Goal: Task Accomplishment & Management: Complete application form

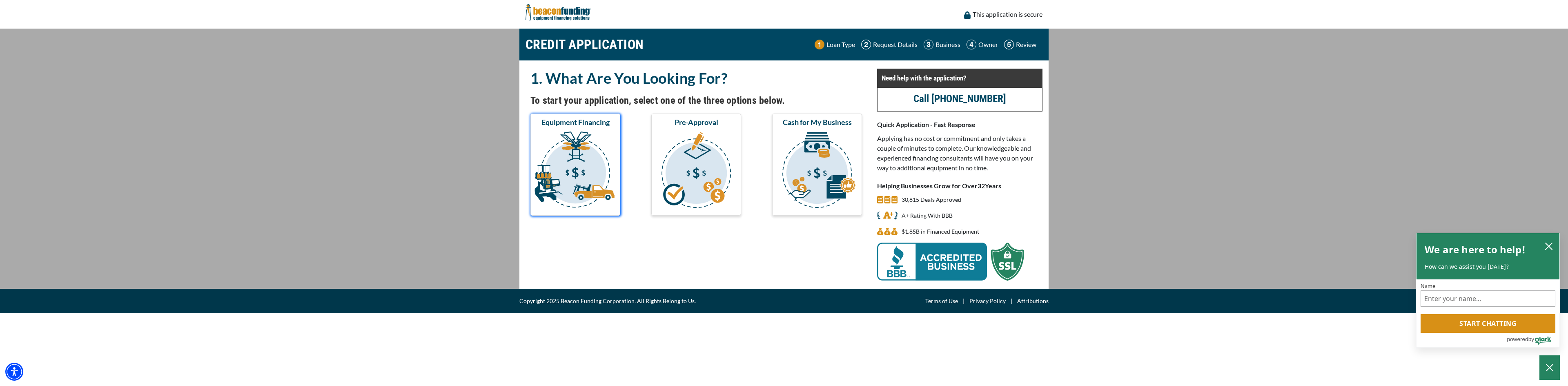
click at [579, 170] on img "submit" at bounding box center [575, 171] width 86 height 82
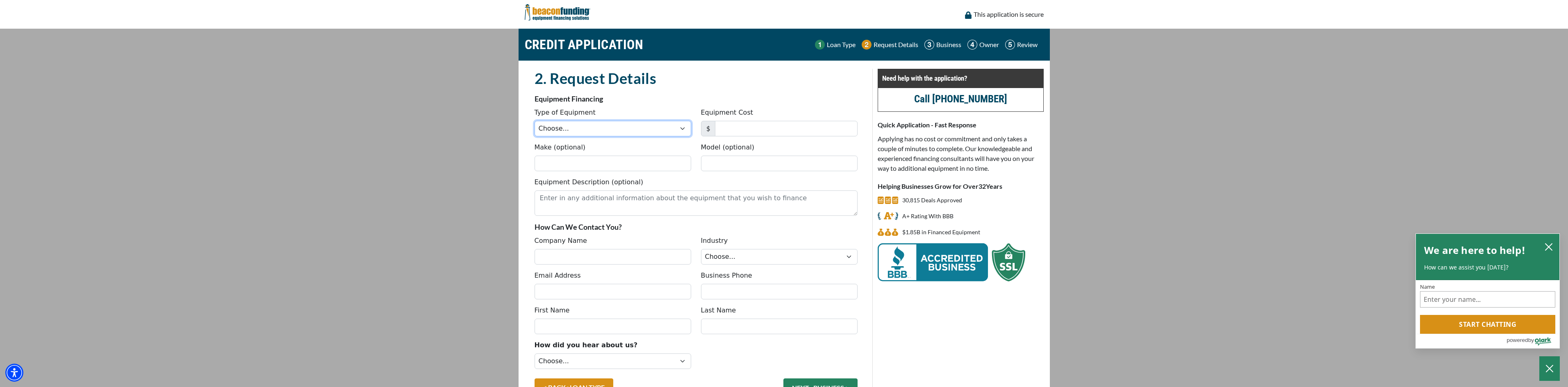
click at [681, 129] on select "Choose... Backhoe Boom/Bucket Truck Chipper Commercial Mower Crane DTG/DTF Prin…" at bounding box center [613, 128] width 156 height 15
select select "2"
click at [535, 121] on select "Choose... Backhoe Boom/Bucket Truck Chipper Commercial Mower Crane DTG/DTF Prin…" at bounding box center [613, 128] width 156 height 15
click at [742, 129] on input "Equipment Cost" at bounding box center [786, 128] width 142 height 15
type input "134,162"
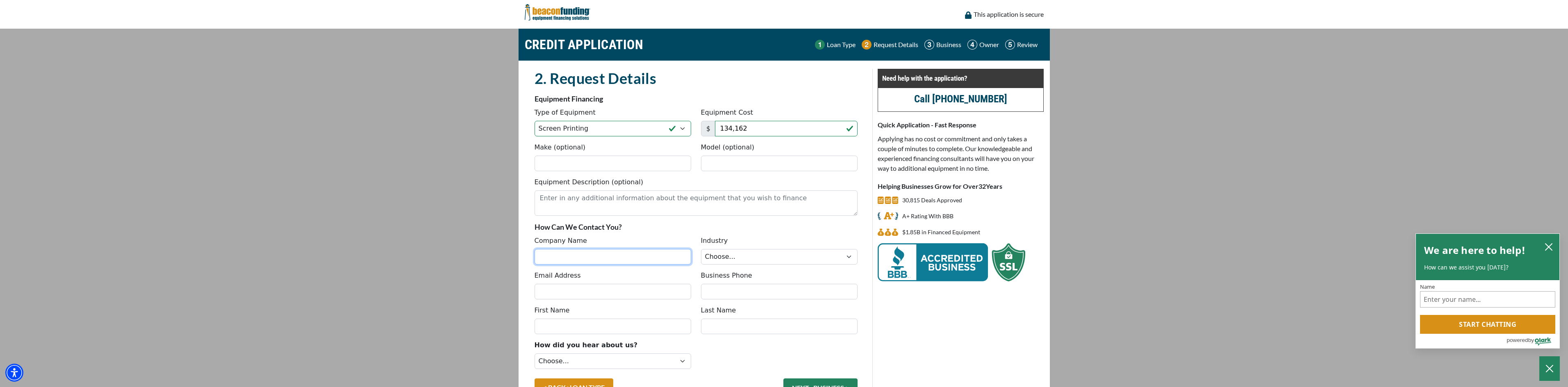
click at [561, 258] on input "Company Name" at bounding box center [613, 256] width 156 height 15
type input "Complete Team Outfitter"
click at [755, 258] on select "Choose... Towing Landscape/Hardscape Decorated Apparel Septic Light Constructio…" at bounding box center [779, 256] width 156 height 15
select select "3"
click at [701, 249] on select "Choose... Towing Landscape/Hardscape Decorated Apparel Septic Light Constructio…" at bounding box center [779, 256] width 156 height 15
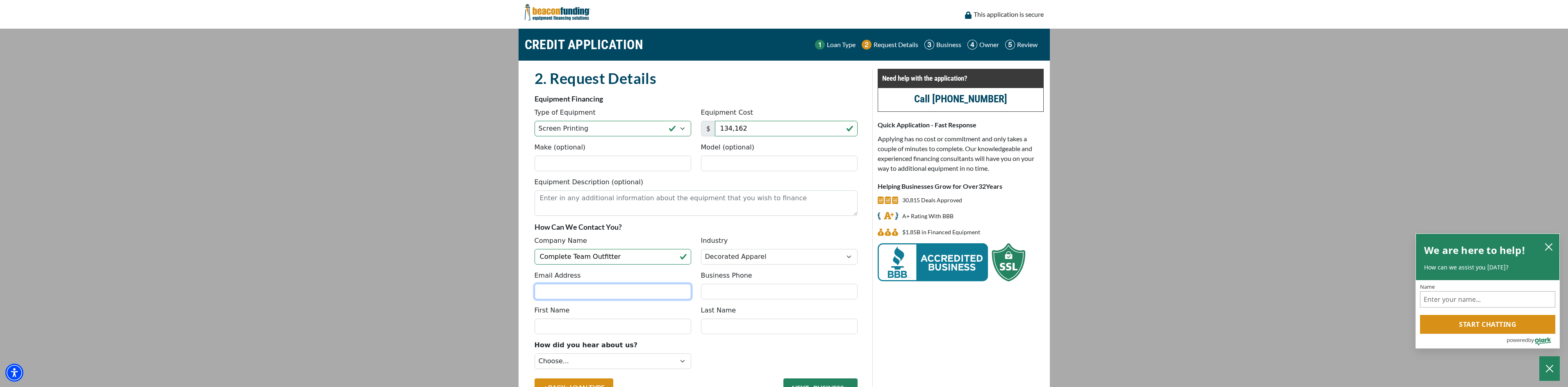
drag, startPoint x: 559, startPoint y: 292, endPoint x: 562, endPoint y: 288, distance: 5.0
click at [559, 292] on input "Email Address" at bounding box center [613, 291] width 156 height 15
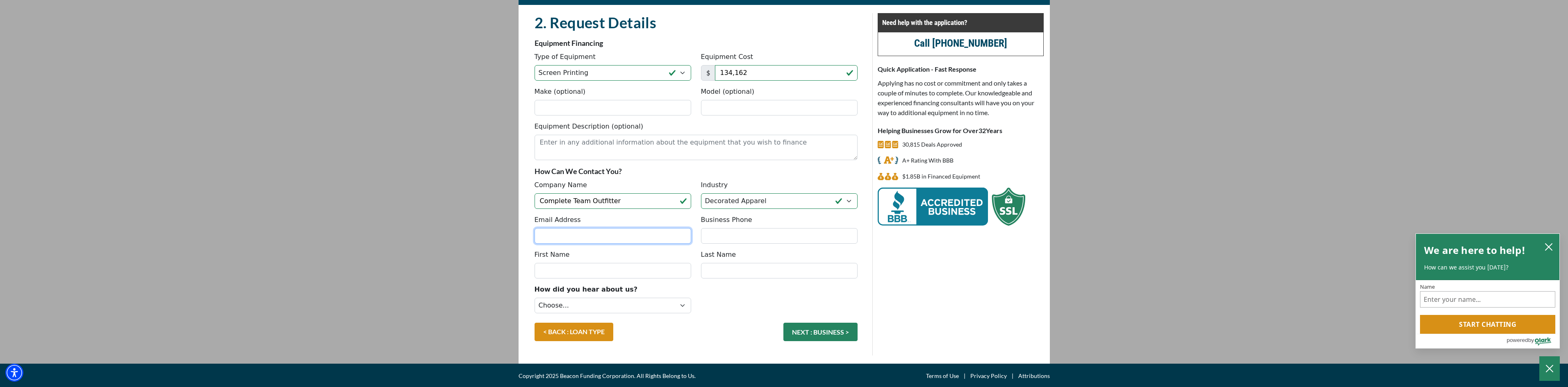
scroll to position [57, 0]
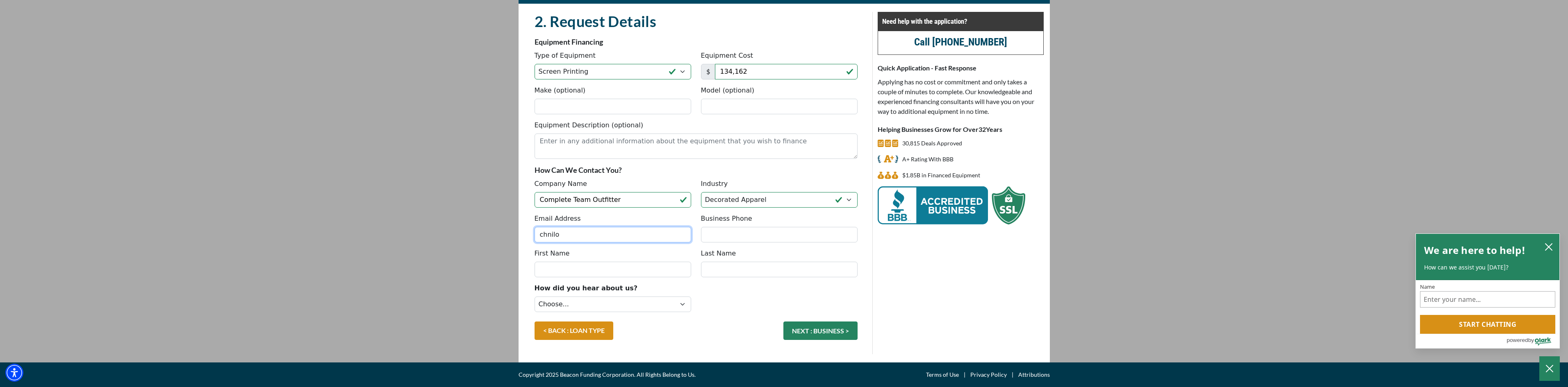
type input "chnilo@ctoutfit.com"
type input "2693304357"
type input "Cory"
type input "Hnilo"
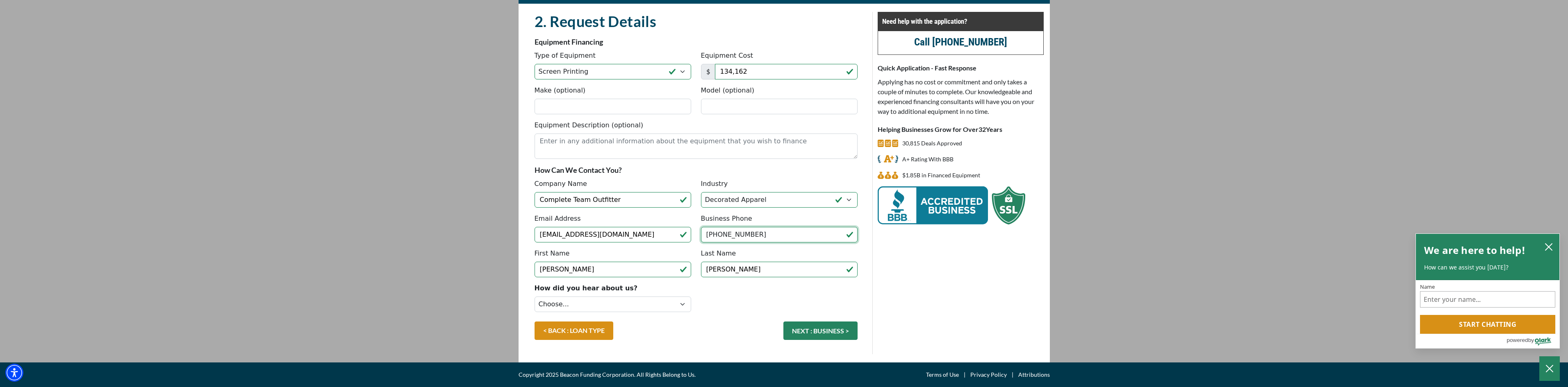
drag, startPoint x: 760, startPoint y: 234, endPoint x: 593, endPoint y: 236, distance: 167.0
click at [599, 236] on div "Email Address chnilo@ctoutfit.com Business Phone (269) 330-4357" at bounding box center [696, 231] width 333 height 35
type input "(269) 633-9990"
click at [638, 306] on select "Choose... Internet Search Vendor Referral Word of Mouth Client Referral Email E…" at bounding box center [613, 304] width 156 height 15
select select "13"
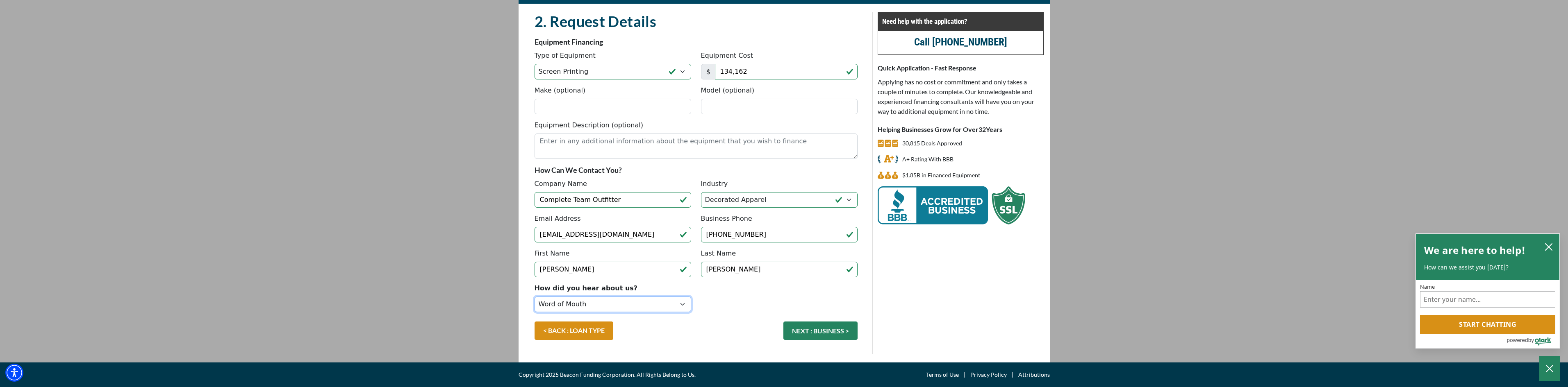
click at [535, 297] on select "Choose... Internet Search Vendor Referral Word of Mouth Client Referral Email E…" at bounding box center [613, 304] width 156 height 15
click at [812, 334] on button "NEXT : BUSINESS >" at bounding box center [820, 331] width 74 height 18
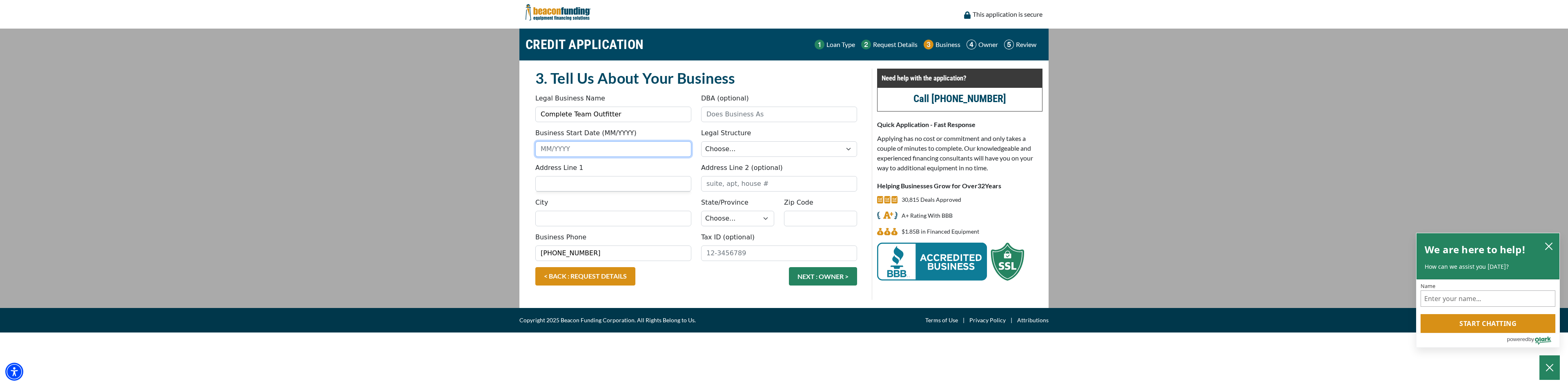
click at [545, 149] on input "Business Start Date (MM/YYYY)" at bounding box center [613, 149] width 156 height 15
type input "07/2021"
click at [736, 150] on select "Choose... Corporation LLC LLP Municipality Non-Profit Partnership Proprietorship" at bounding box center [779, 149] width 156 height 15
select select "1"
click at [701, 141] on select "Choose... Corporation LLC LLP Municipality Non-Profit Partnership Proprietorship" at bounding box center [779, 149] width 156 height 15
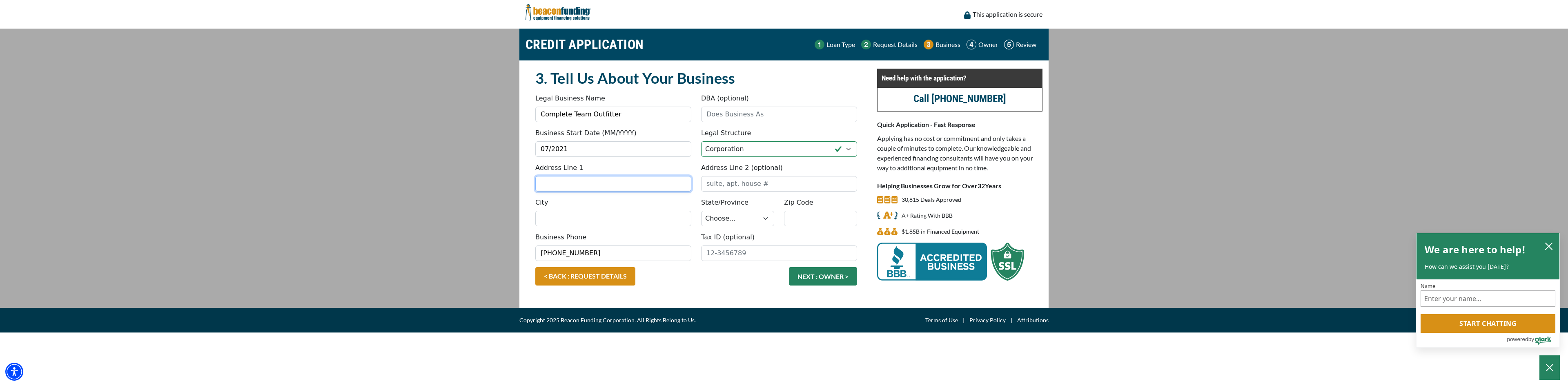
click at [565, 186] on input "Address Line 1" at bounding box center [613, 183] width 156 height 15
click at [585, 203] on p "1560 South 8th Street, Kalamazoo, MI, USA" at bounding box center [613, 199] width 150 height 10
type input "[STREET_ADDRESS]"
type input "Kalamazoo"
select select "24"
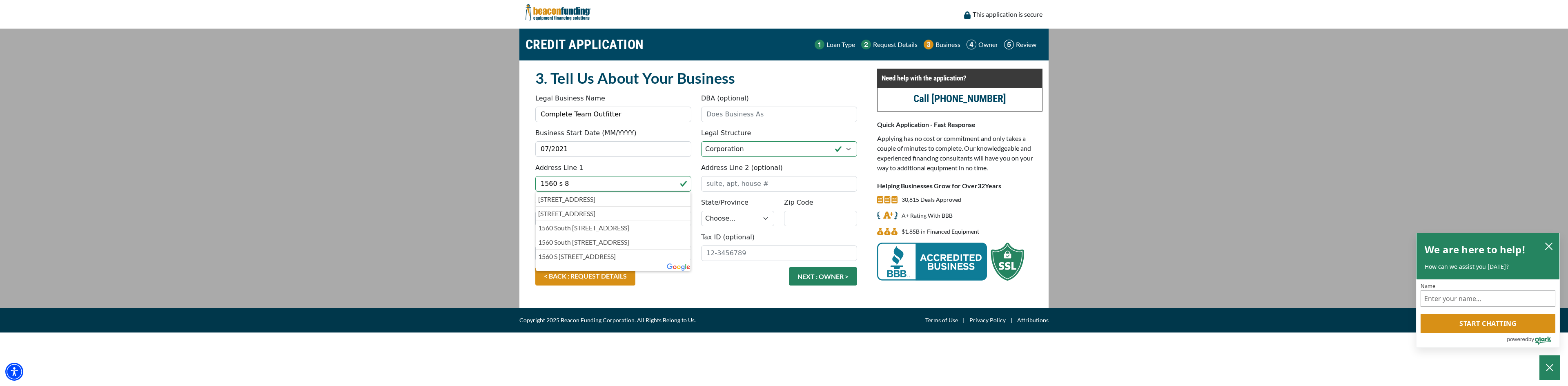
type input "49009"
click at [814, 275] on button "NEXT : OWNER >" at bounding box center [823, 276] width 68 height 18
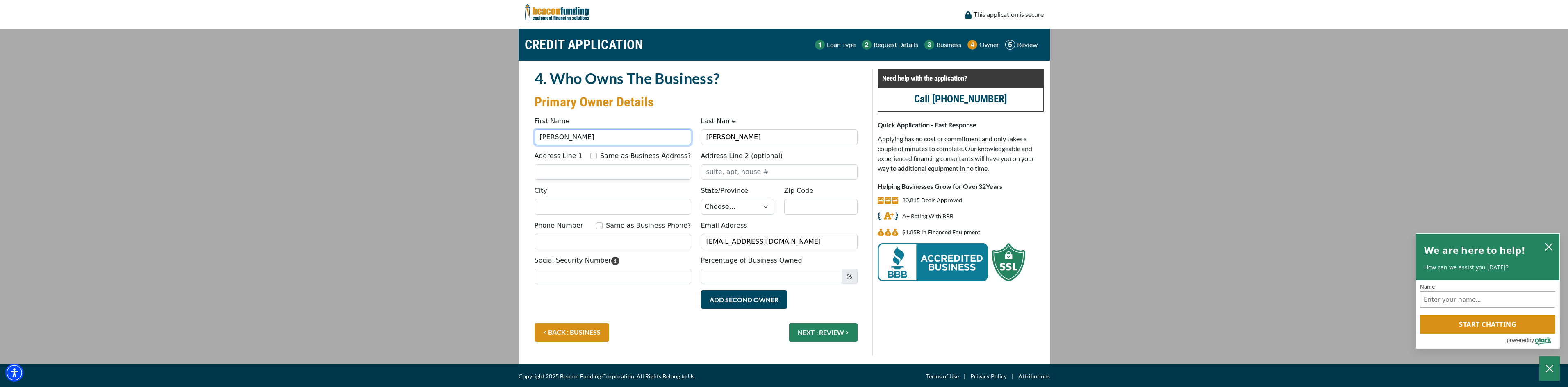
drag, startPoint x: 575, startPoint y: 139, endPoint x: 483, endPoint y: 153, distance: 93.1
click at [496, 154] on main "CREDIT APPLICATION Loan Type Request Details Business Owner Review" at bounding box center [784, 196] width 1568 height 335
type input "Bryan"
type input "Widman"
click at [597, 154] on input "Same as Business Address?" at bounding box center [593, 156] width 7 height 7
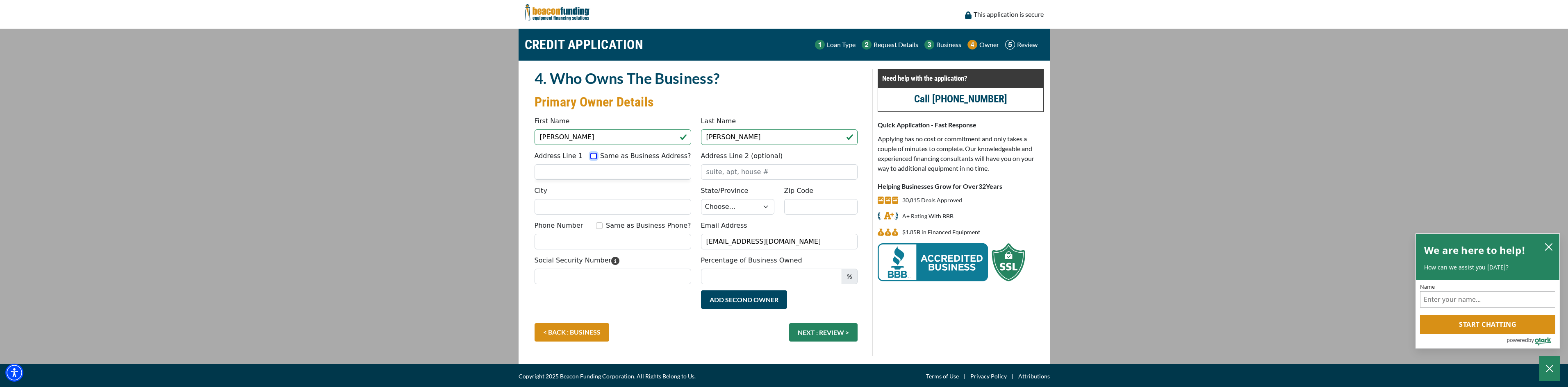
checkbox input "true"
type input "[STREET_ADDRESS]"
type input "Kalamazoo"
select select "24"
type input "49009"
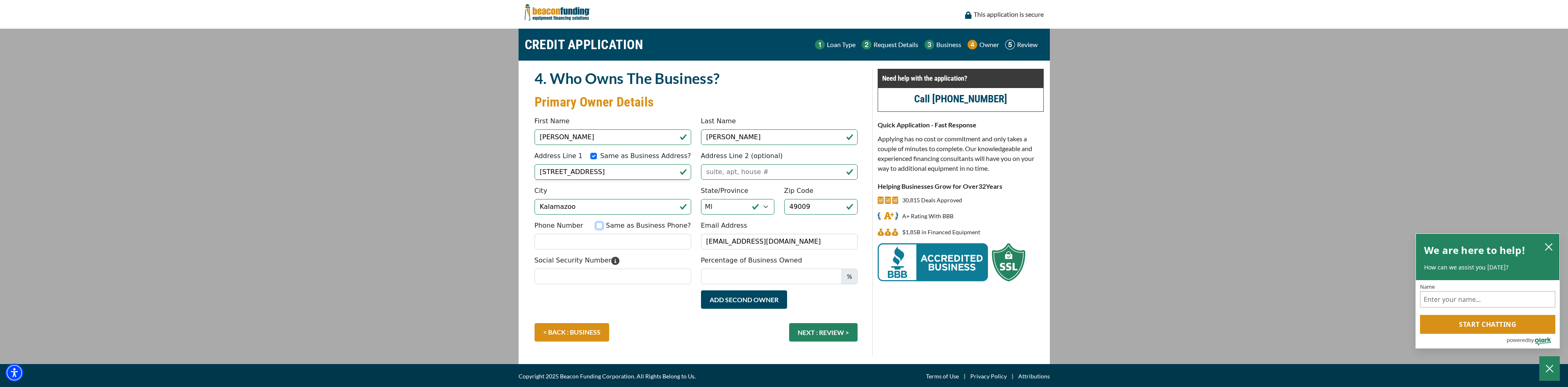
click at [603, 225] on input "Same as Business Phone?" at bounding box center [599, 225] width 7 height 7
checkbox input "true"
type input "[PHONE_NUMBER]"
drag, startPoint x: 768, startPoint y: 242, endPoint x: 580, endPoint y: 223, distance: 189.0
click at [580, 223] on div "Phone Number Same as Business Phone? (269) 633-9990 Email Address chnilo@ctoutf…" at bounding box center [696, 238] width 333 height 35
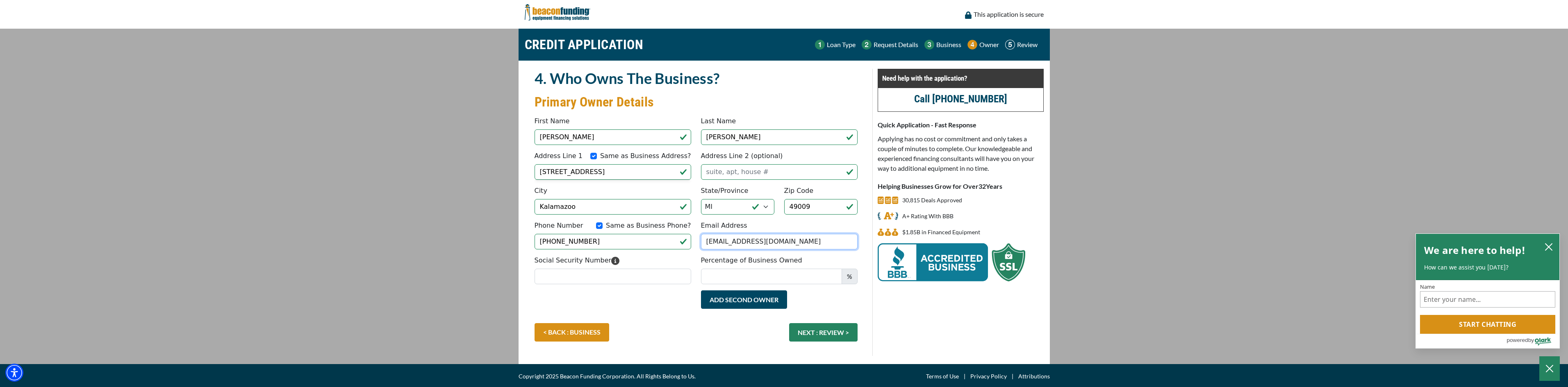
type input "bwidman@ctoutfit.com"
drag, startPoint x: 735, startPoint y: 280, endPoint x: 738, endPoint y: 274, distance: 6.7
click at [735, 280] on input "Percentage of Business Owned" at bounding box center [771, 276] width 141 height 15
type input "19"
click at [556, 275] on input "Social Security Number" at bounding box center [613, 276] width 156 height 15
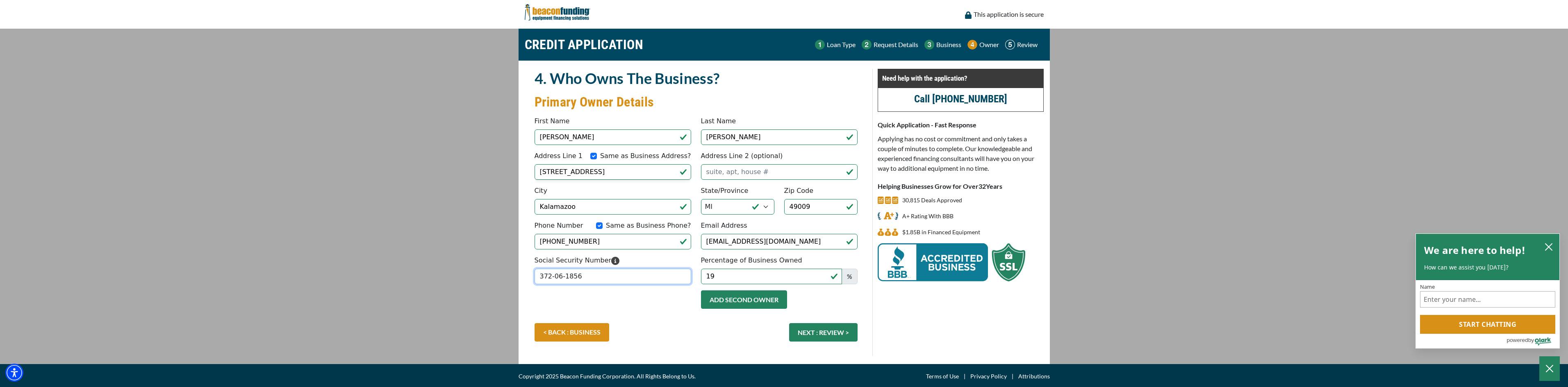
type input "372-06-1856"
click at [725, 299] on button "Add Second Owner" at bounding box center [744, 300] width 86 height 18
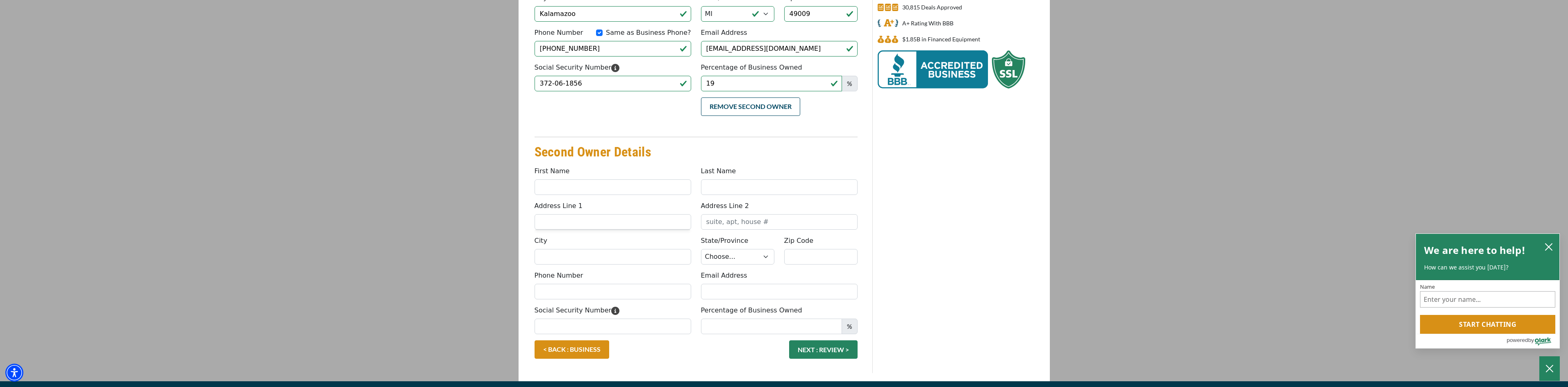
scroll to position [212, 0]
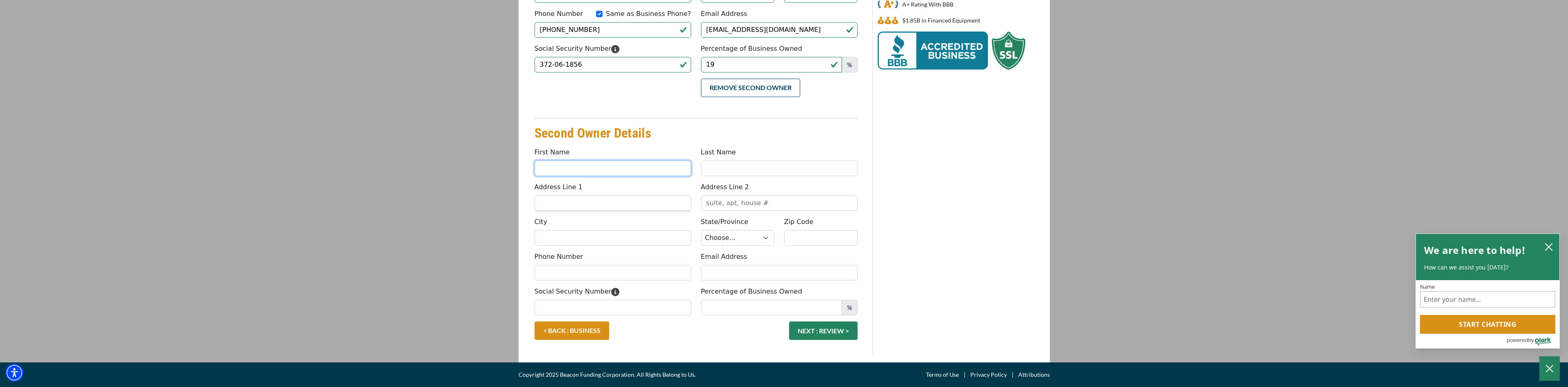
click at [553, 169] on input "First Name" at bounding box center [613, 168] width 156 height 15
type input "Adam"
type input "Majka"
click at [551, 203] on input "Address Line 1" at bounding box center [613, 203] width 156 height 15
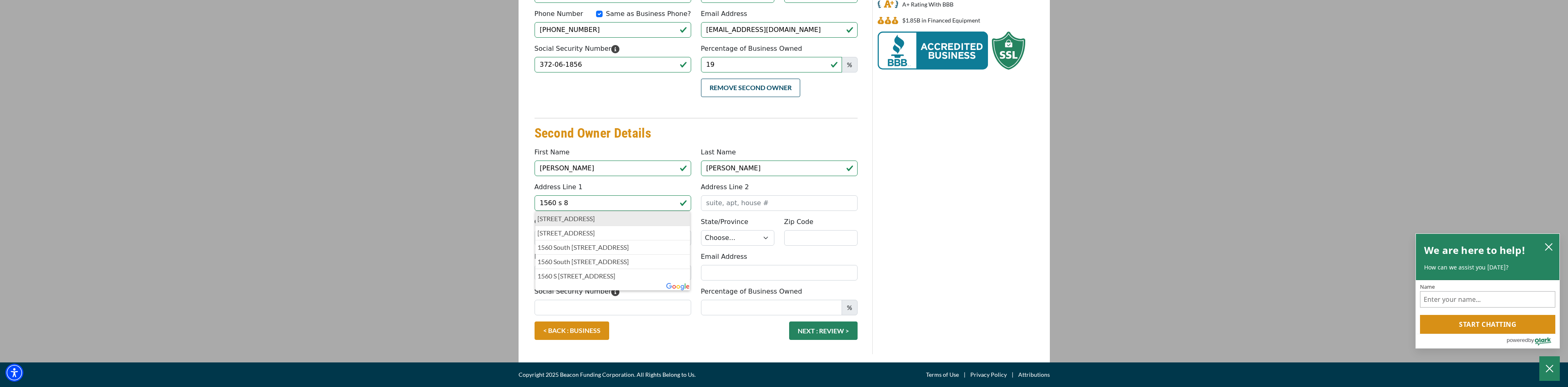
click at [580, 220] on p "1560 South 8th Street, Kalamazoo, MI, USA" at bounding box center [612, 219] width 151 height 10
type input "1560 South 8th Street"
type input "Kalamazoo"
select select "24"
type input "49009"
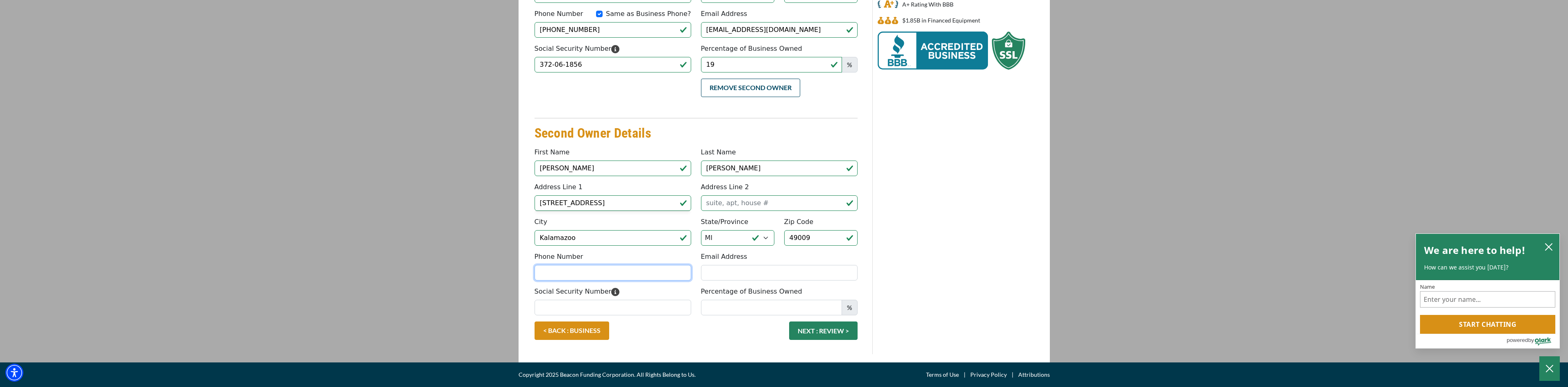
click at [560, 272] on input "Phone Number" at bounding box center [613, 272] width 156 height 15
type input "(269) 633-9990"
click at [727, 270] on input "Email Address" at bounding box center [779, 272] width 156 height 15
type input "amajka@ctoutfit.com"
click at [771, 310] on input "Percentage of Business Owned" at bounding box center [771, 307] width 141 height 15
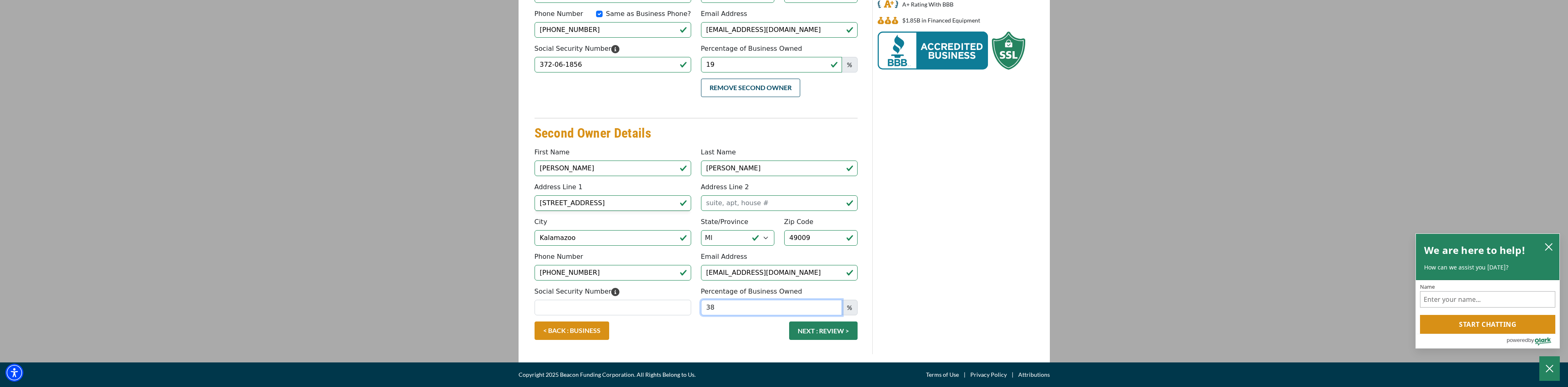
type input "38"
click at [570, 310] on input "Social Security Number" at bounding box center [613, 307] width 156 height 15
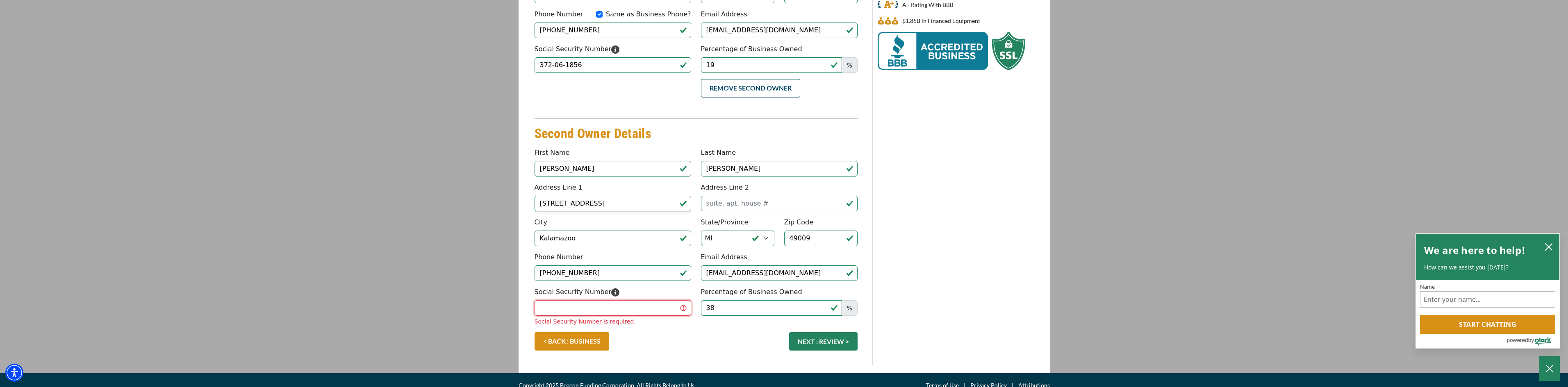
scroll to position [222, 0]
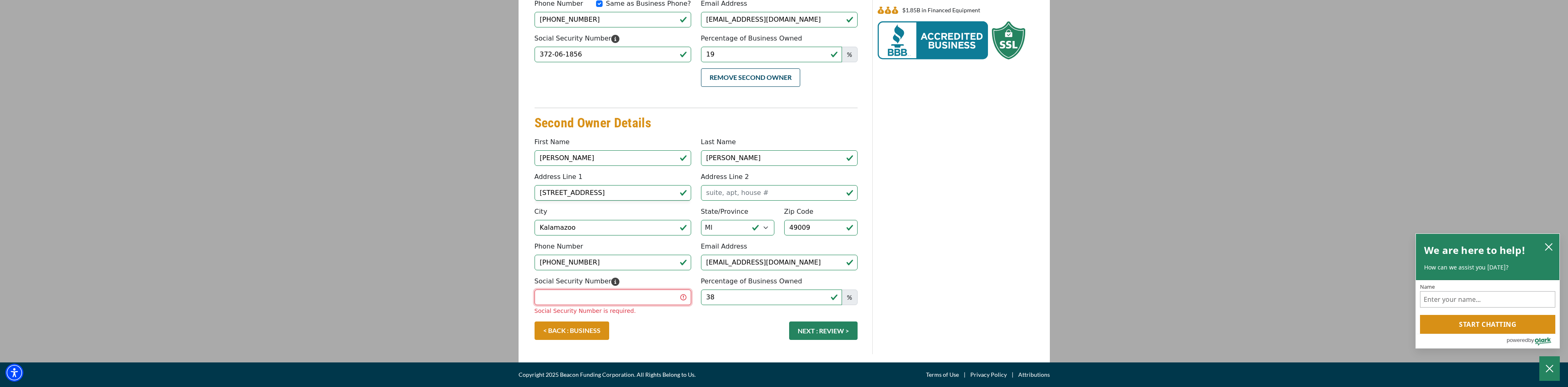
click at [549, 298] on input "Social Security Number" at bounding box center [613, 297] width 156 height 15
type input "383-92-2363"
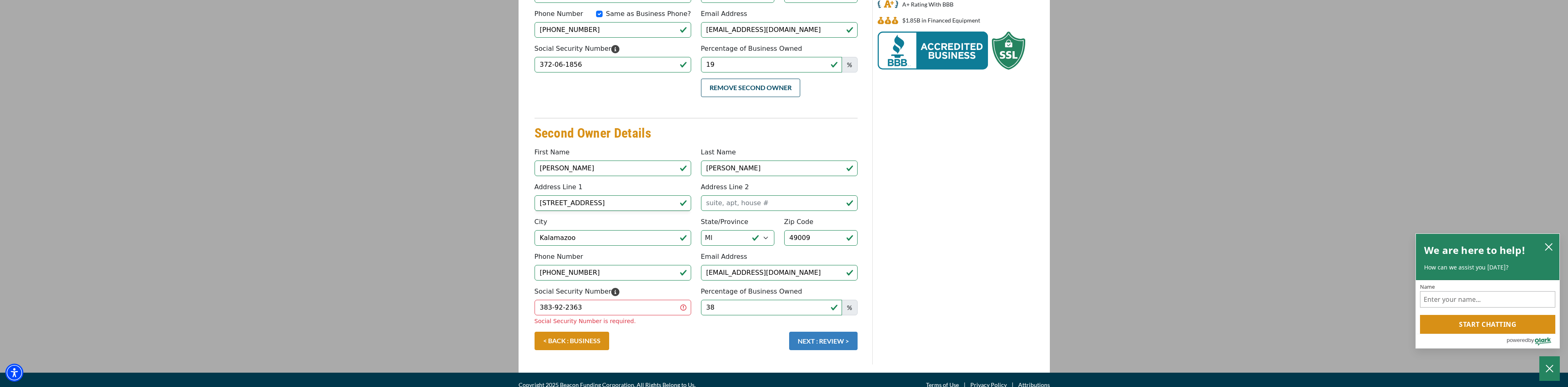
click at [818, 331] on button "NEXT : REVIEW >" at bounding box center [823, 341] width 68 height 18
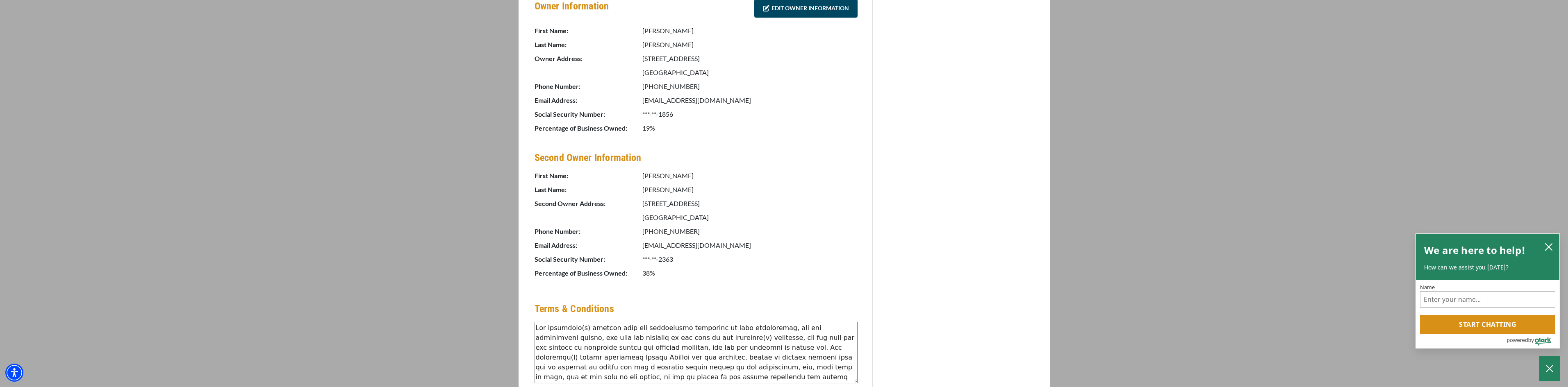
scroll to position [508, 0]
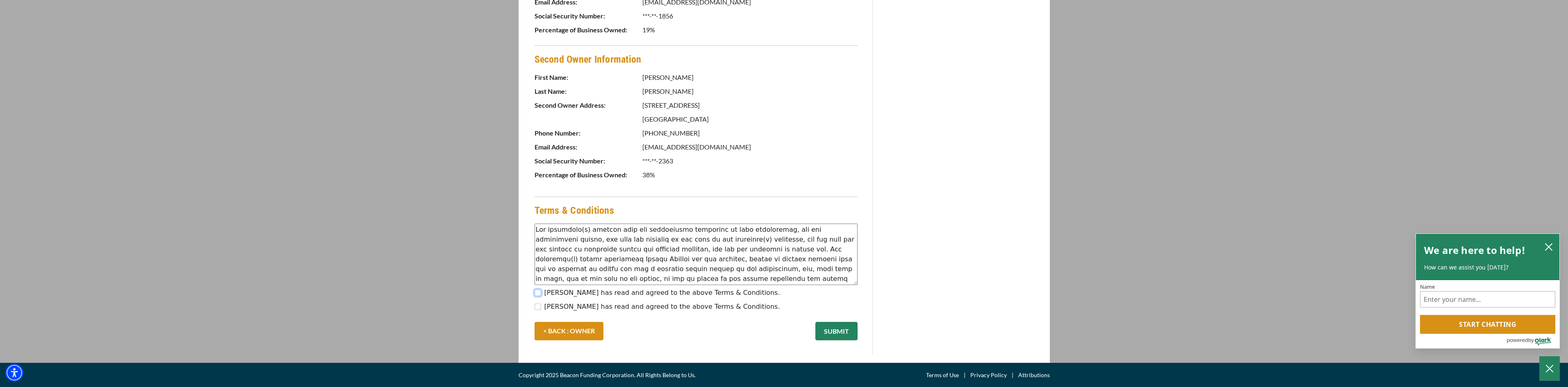
click at [538, 293] on input "[PERSON_NAME] has read and agreed to the above Terms & Conditions." at bounding box center [538, 292] width 7 height 7
checkbox input "true"
click at [538, 307] on input "[PERSON_NAME] has read and agreed to the above Terms & Conditions." at bounding box center [538, 306] width 7 height 7
checkbox input "true"
click at [835, 328] on button "SUBMIT" at bounding box center [836, 331] width 42 height 18
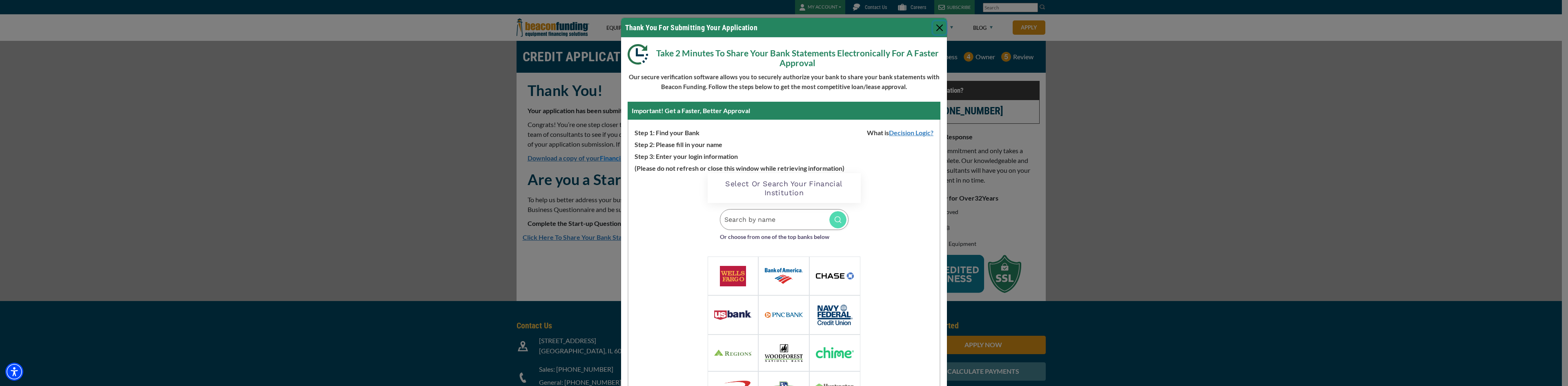
click at [936, 26] on button "Close" at bounding box center [939, 27] width 13 height 13
